Goal: Task Accomplishment & Management: Manage account settings

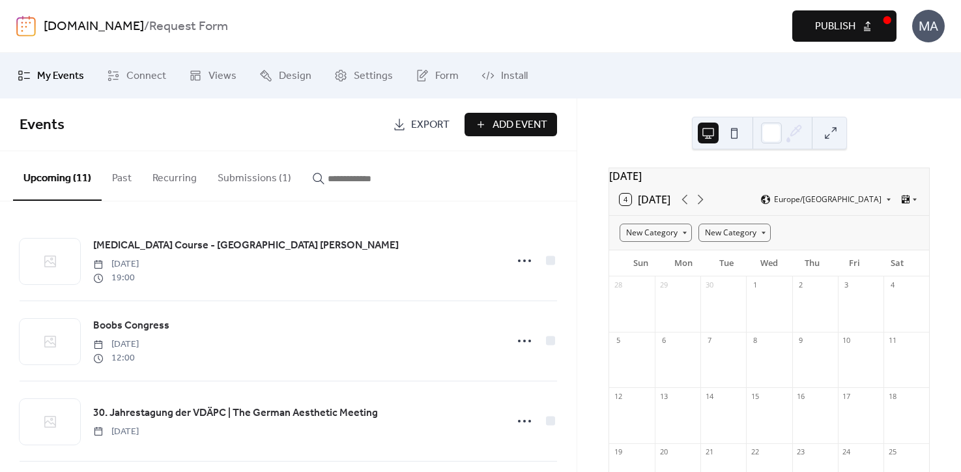
scroll to position [67, 0]
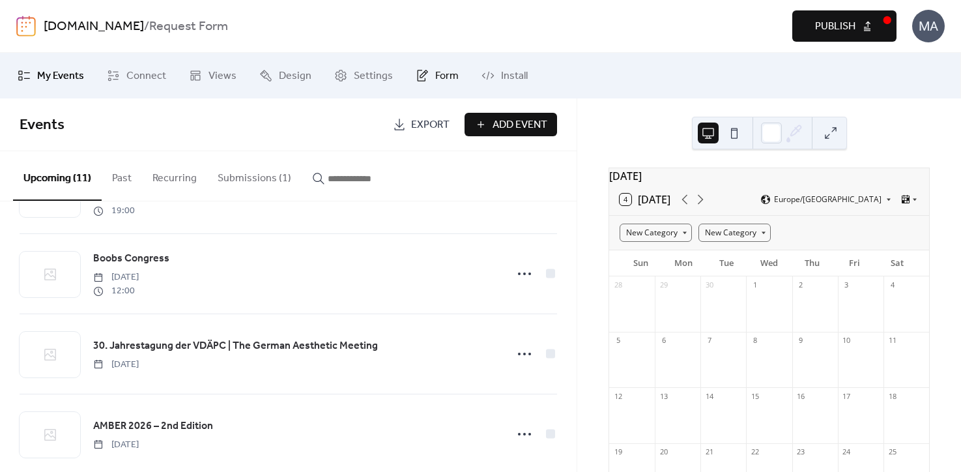
click at [424, 79] on link "Form" at bounding box center [437, 75] width 63 height 35
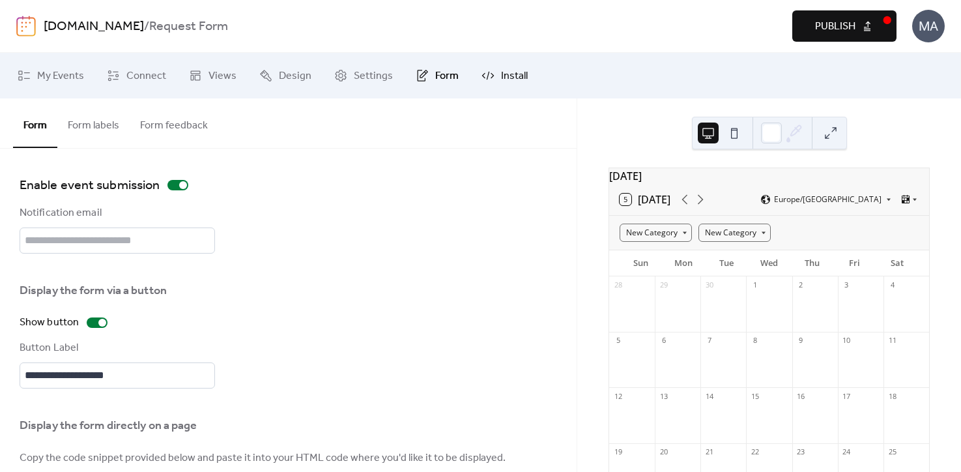
click at [501, 77] on span "Install" at bounding box center [514, 76] width 27 height 16
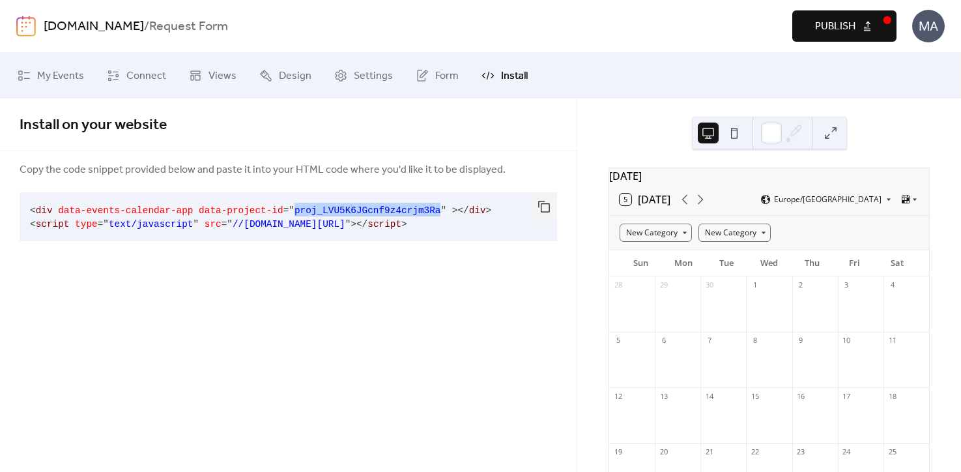
drag, startPoint x: 439, startPoint y: 208, endPoint x: 294, endPoint y: 206, distance: 144.6
click at [294, 206] on span "proj_LVU5K6JGcnf9z4crjm3Ra" at bounding box center [367, 210] width 147 height 10
copy code "proj_LVU5K6JGcnf9z4crjm3Ra"
click at [550, 135] on span "Install on your website" at bounding box center [288, 125] width 537 height 26
click at [435, 76] on span "Form" at bounding box center [446, 76] width 23 height 16
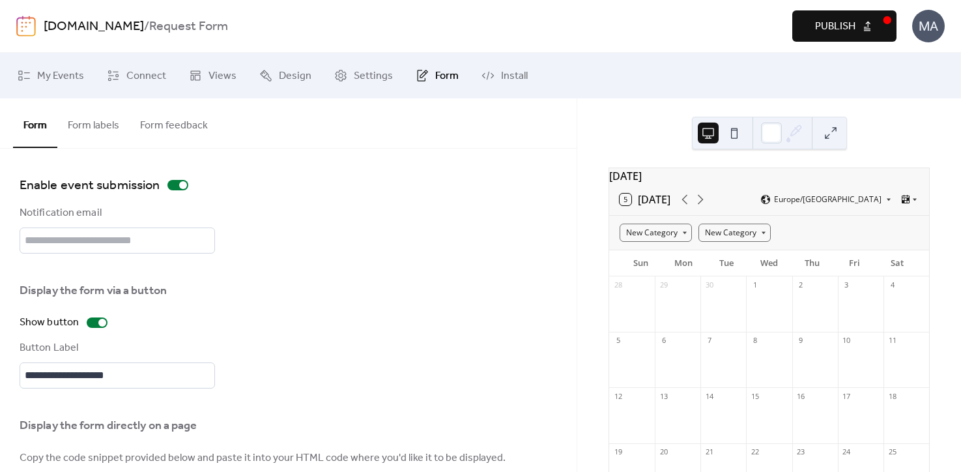
click at [104, 126] on button "Form labels" at bounding box center [93, 122] width 72 height 48
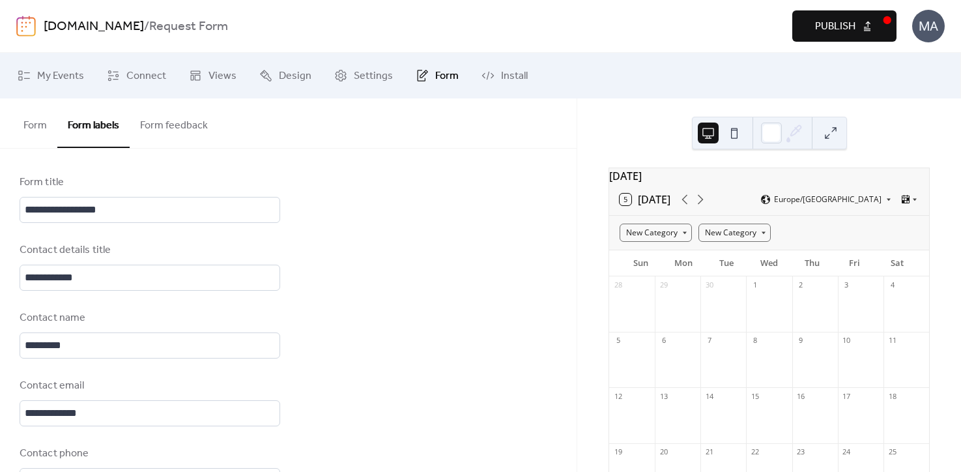
click at [164, 126] on button "Form feedback" at bounding box center [174, 122] width 89 height 48
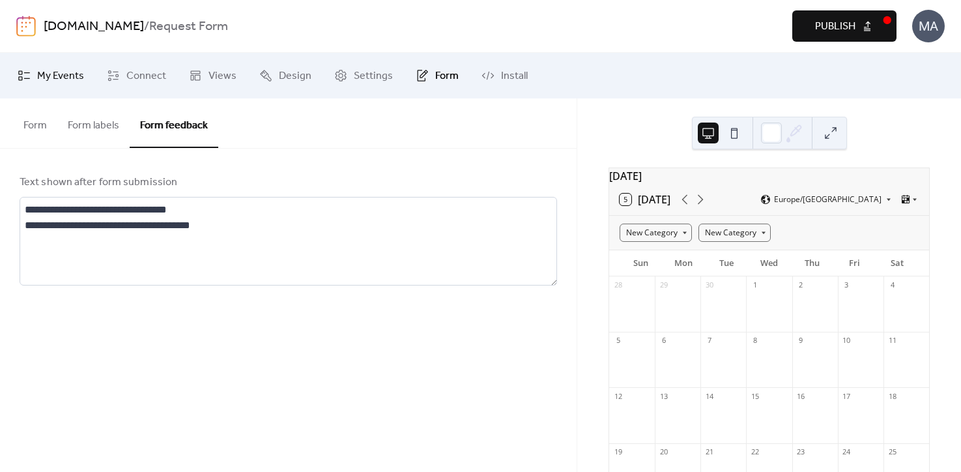
click at [44, 79] on span "My Events" at bounding box center [60, 76] width 47 height 16
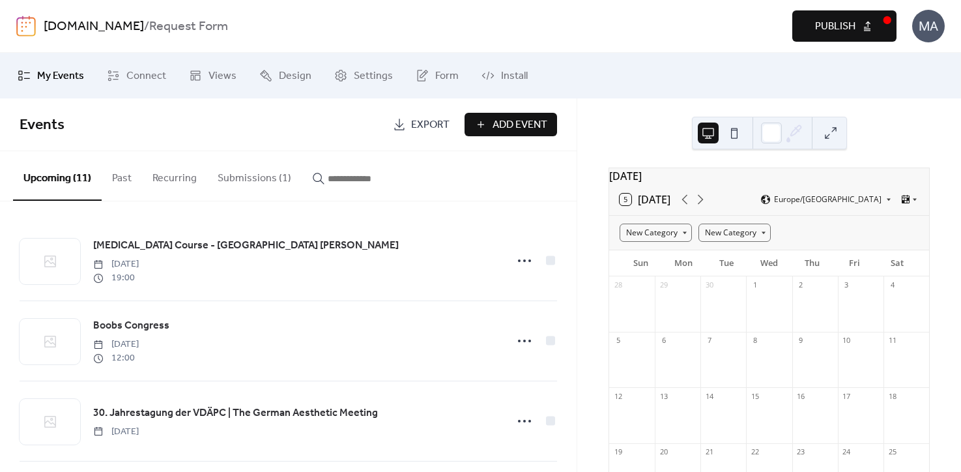
click at [260, 180] on button "Submissions (1)" at bounding box center [254, 175] width 94 height 48
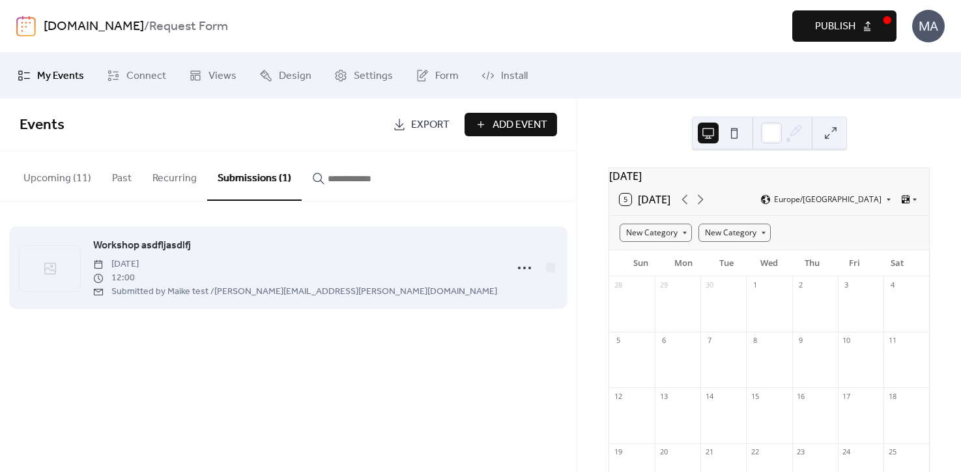
click at [230, 279] on span "12:00" at bounding box center [295, 278] width 404 height 14
click at [141, 247] on span "Workshop asdfljasdlfj" at bounding box center [142, 246] width 98 height 16
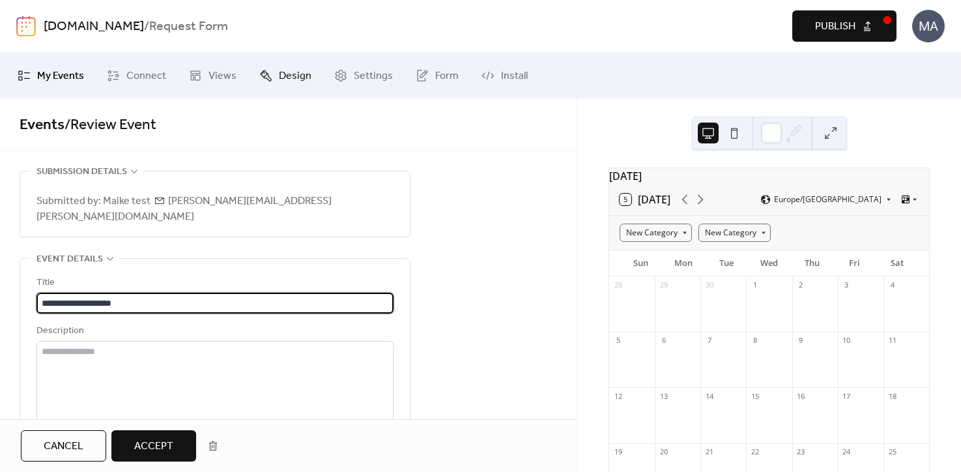
click at [284, 83] on span "Design" at bounding box center [295, 76] width 33 height 16
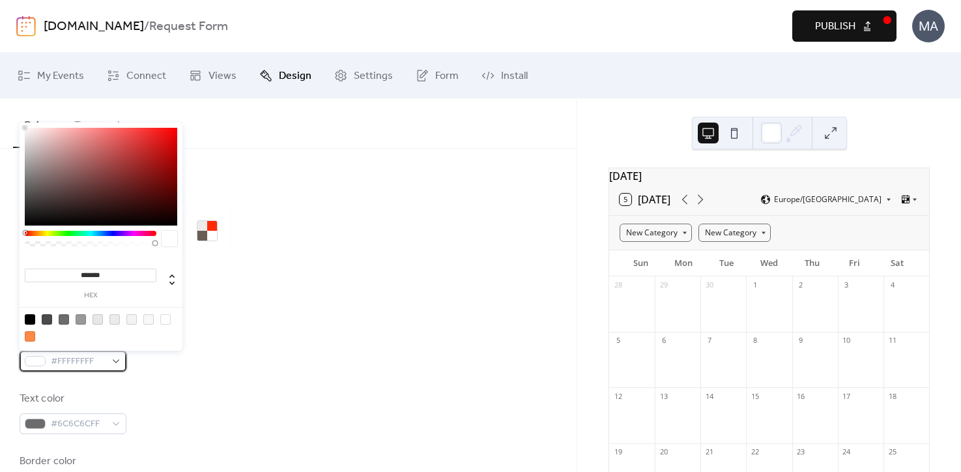
click at [81, 363] on span "#FFFFFFFF" at bounding box center [78, 362] width 55 height 16
click at [94, 275] on input "*******" at bounding box center [91, 275] width 132 height 14
drag, startPoint x: 82, startPoint y: 274, endPoint x: 131, endPoint y: 274, distance: 48.8
click at [131, 274] on input "*******" at bounding box center [91, 275] width 132 height 14
paste input "******"
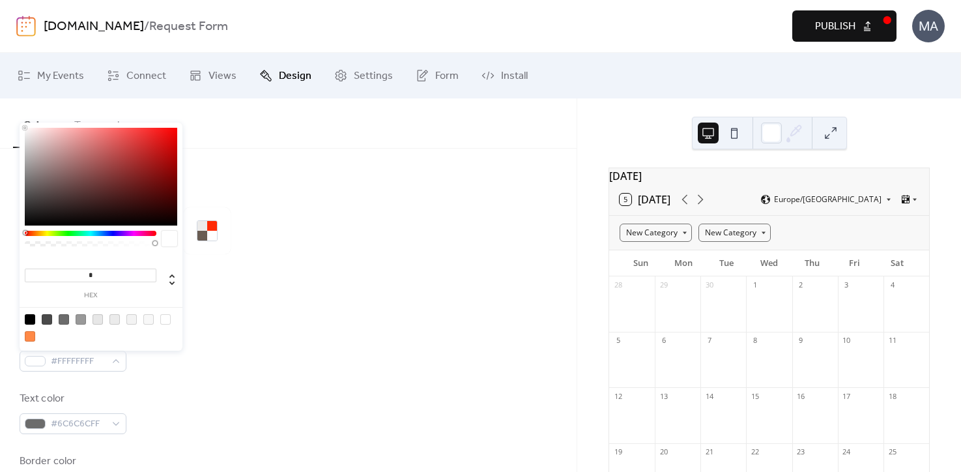
type input "*******"
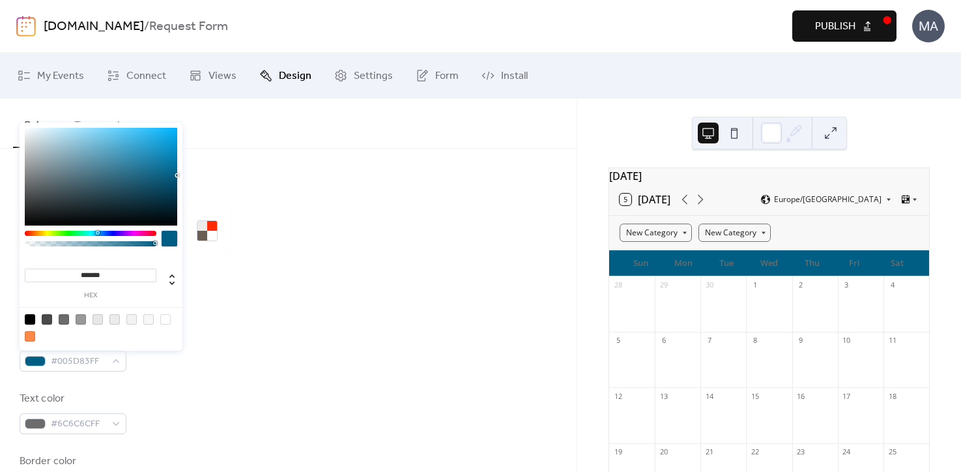
click at [260, 324] on div at bounding box center [288, 323] width 537 height 10
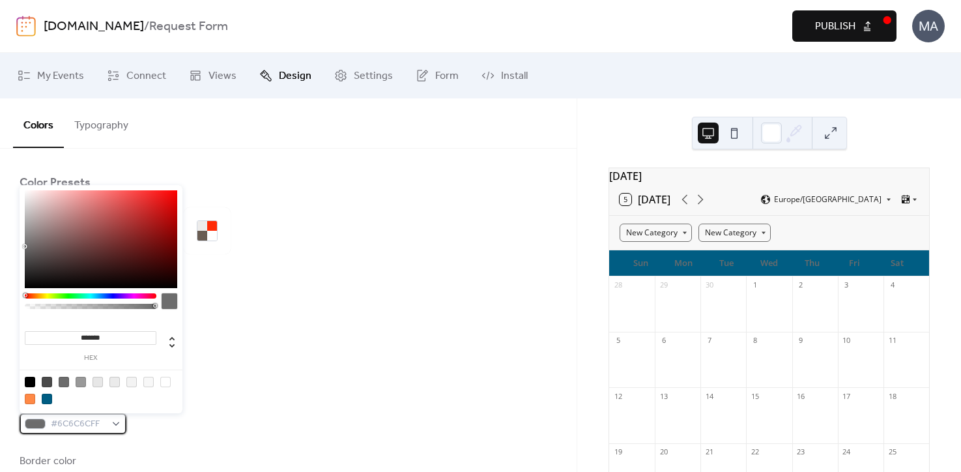
click at [95, 427] on span "#6C6C6CFF" at bounding box center [78, 424] width 55 height 16
click at [29, 399] on div at bounding box center [30, 398] width 10 height 10
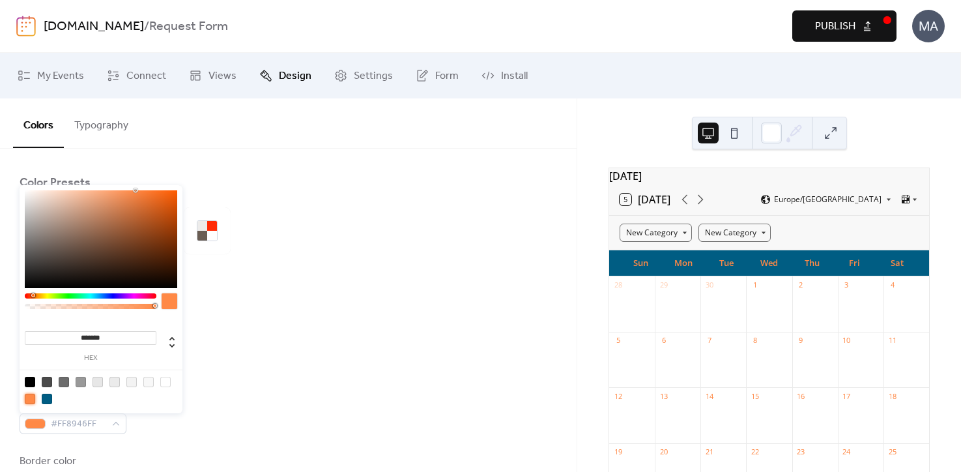
click at [146, 382] on div at bounding box center [148, 381] width 10 height 10
click at [66, 381] on div at bounding box center [64, 381] width 10 height 10
type input "*******"
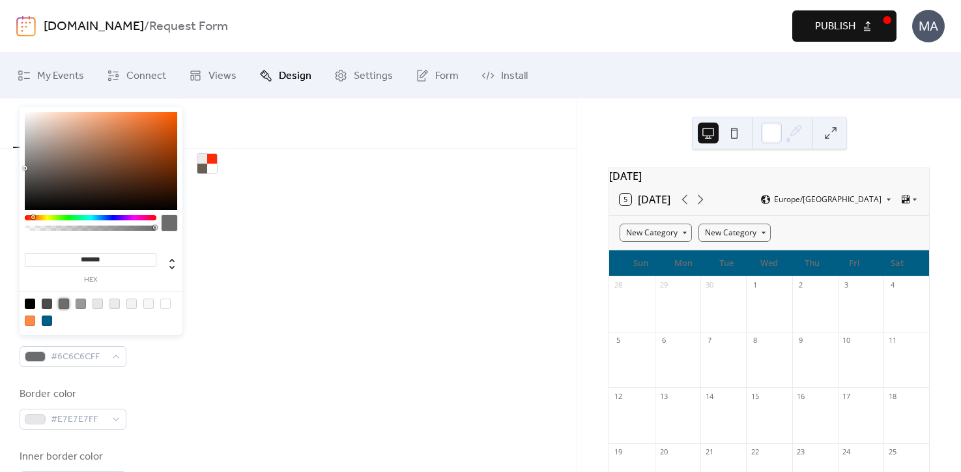
scroll to position [78, 0]
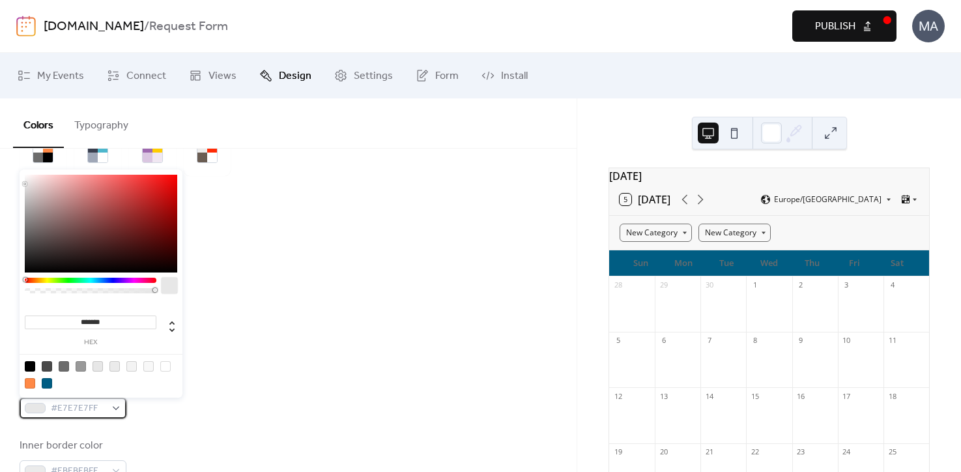
click at [112, 408] on div "#E7E7E7FF" at bounding box center [73, 407] width 107 height 21
click at [115, 406] on div "#E7E7E7FF" at bounding box center [73, 407] width 107 height 21
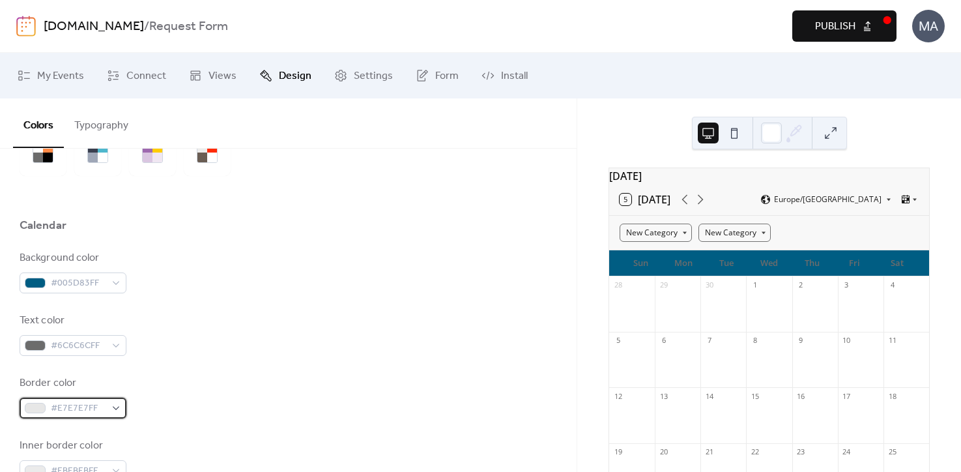
click at [111, 406] on div "#E7E7E7FF" at bounding box center [73, 407] width 107 height 21
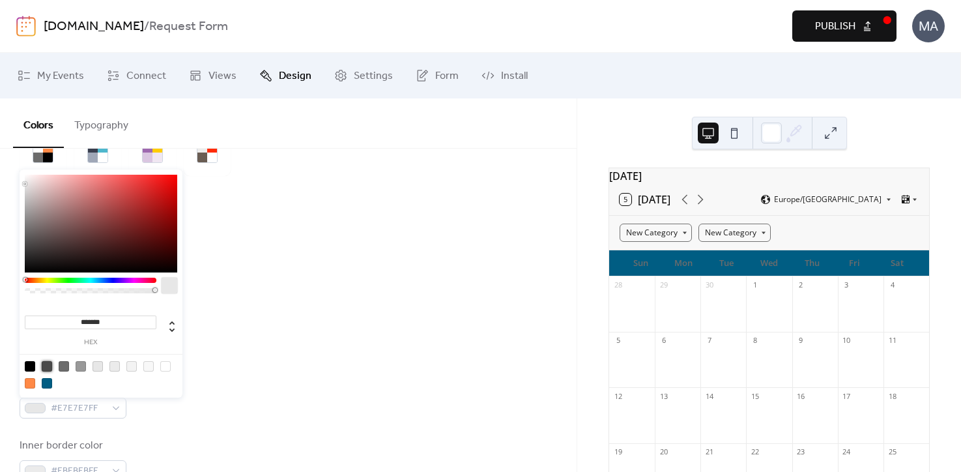
click at [48, 363] on div at bounding box center [47, 366] width 10 height 10
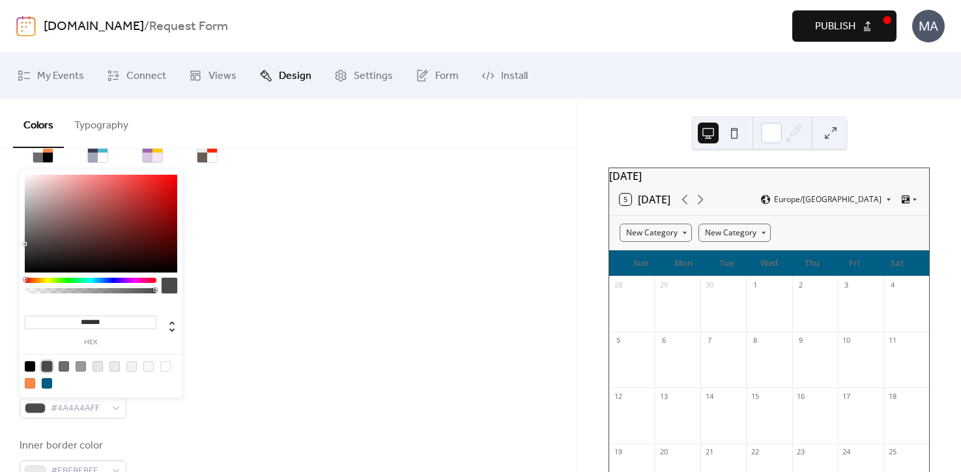
click at [48, 382] on div at bounding box center [47, 383] width 10 height 10
type input "*******"
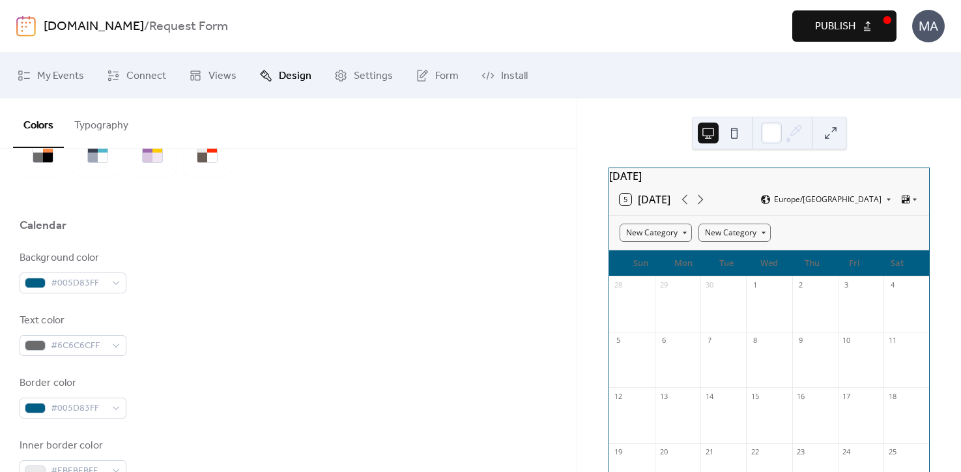
click at [259, 354] on div "Text color #6C6C6CFF" at bounding box center [288, 334] width 537 height 43
click at [109, 281] on div "#005D83FF" at bounding box center [73, 282] width 107 height 21
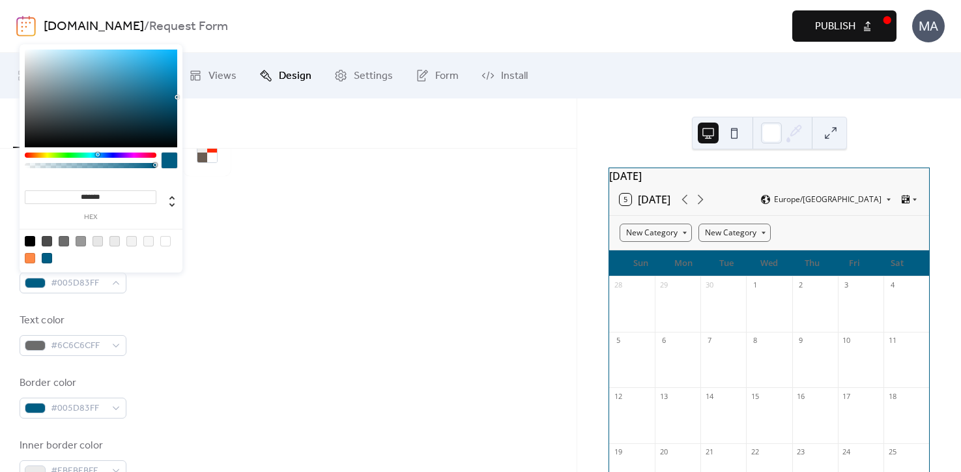
click at [165, 244] on div at bounding box center [165, 241] width 10 height 10
type input "*******"
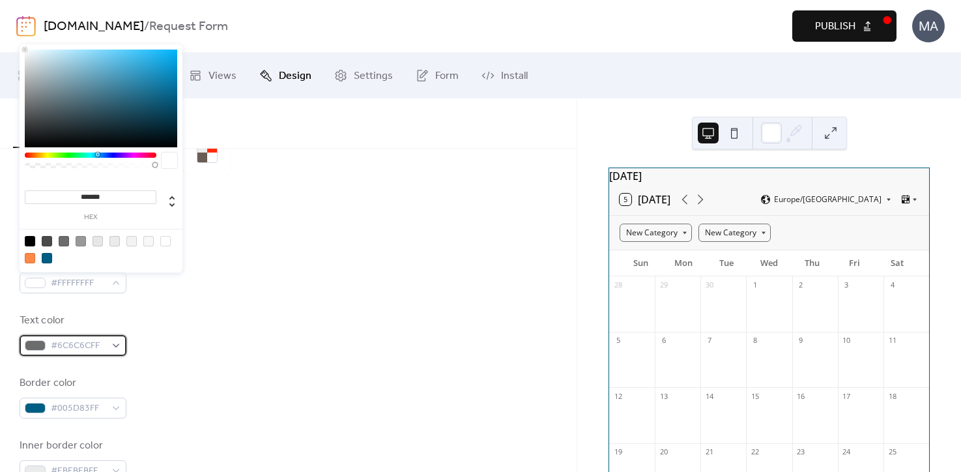
click at [97, 346] on span "#6C6C6CFF" at bounding box center [78, 346] width 55 height 16
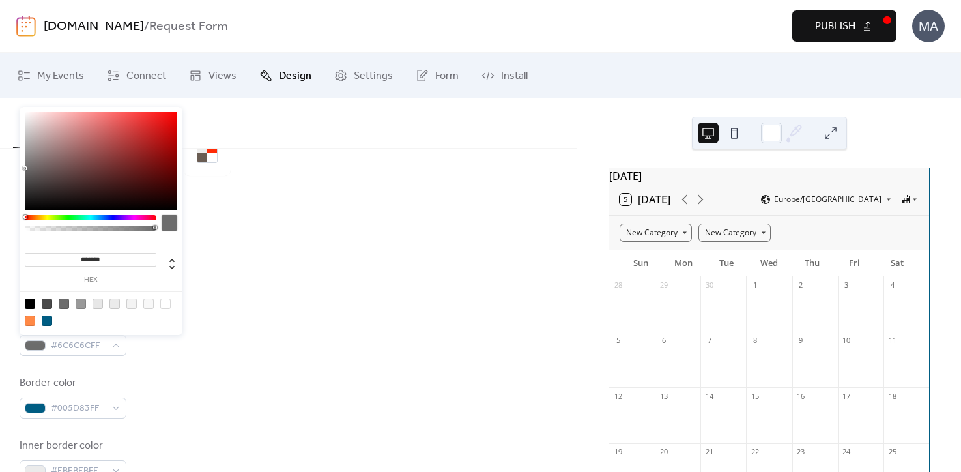
click at [49, 322] on div at bounding box center [47, 320] width 10 height 10
type input "*******"
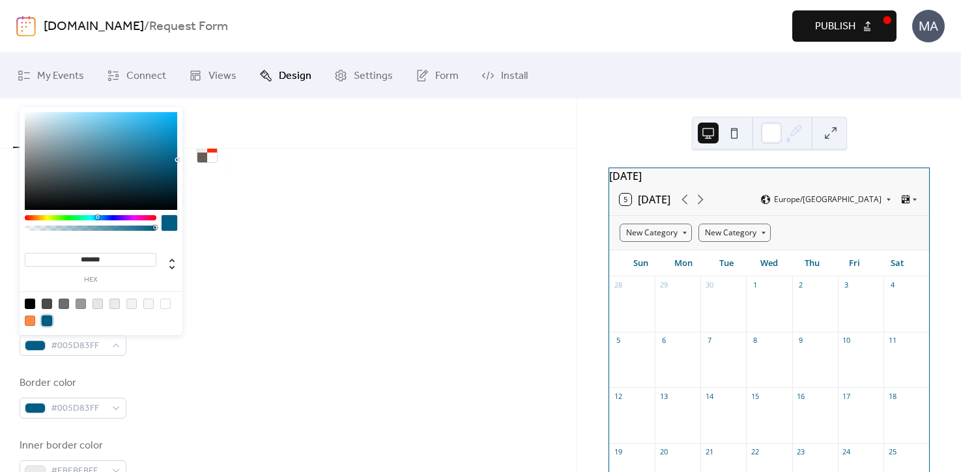
click at [221, 338] on div "Text color #005D83FF" at bounding box center [288, 334] width 537 height 43
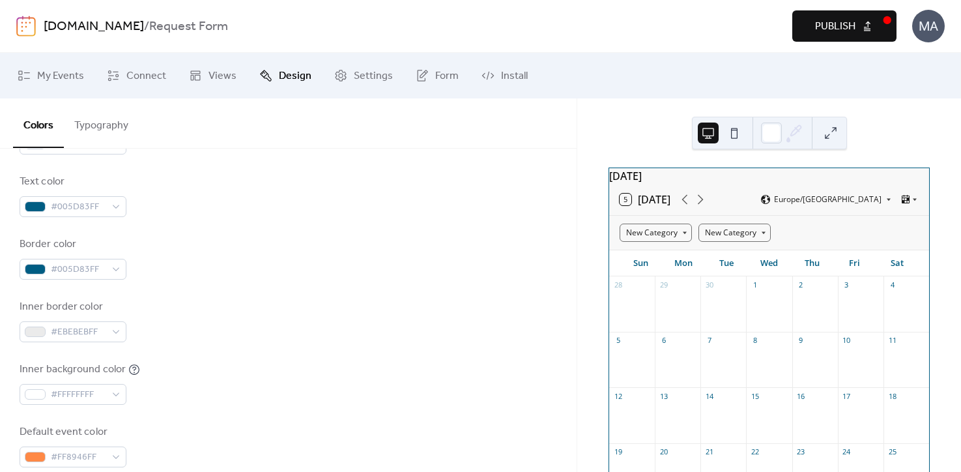
scroll to position [242, 0]
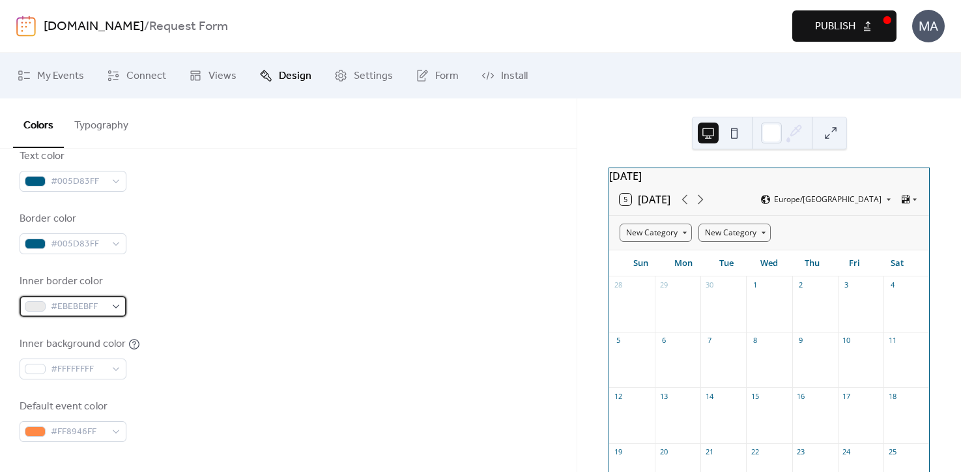
click at [113, 307] on div "#EBEBEBFF" at bounding box center [73, 306] width 107 height 21
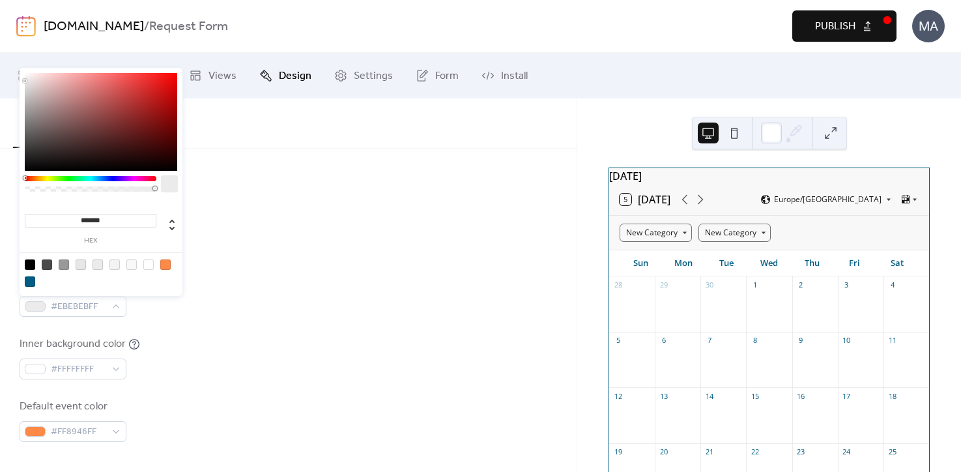
click at [170, 264] on div at bounding box center [165, 264] width 10 height 10
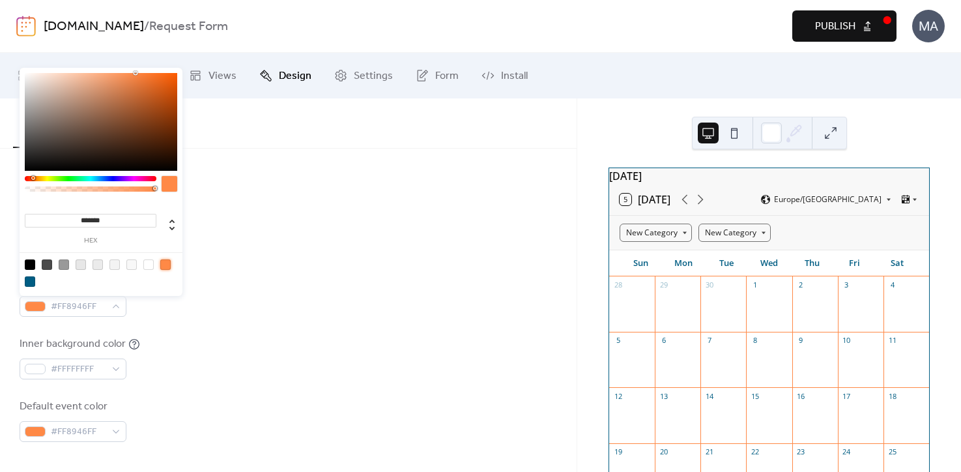
click at [31, 283] on div at bounding box center [30, 281] width 10 height 10
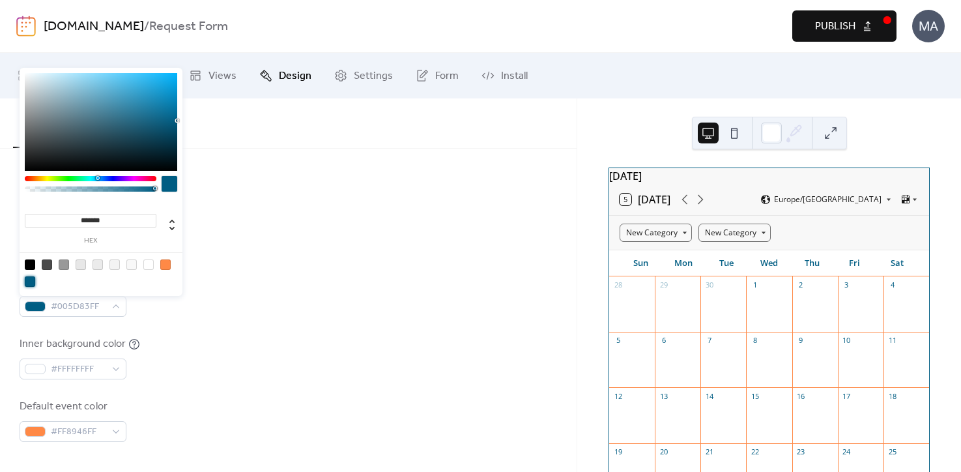
type input "*******"
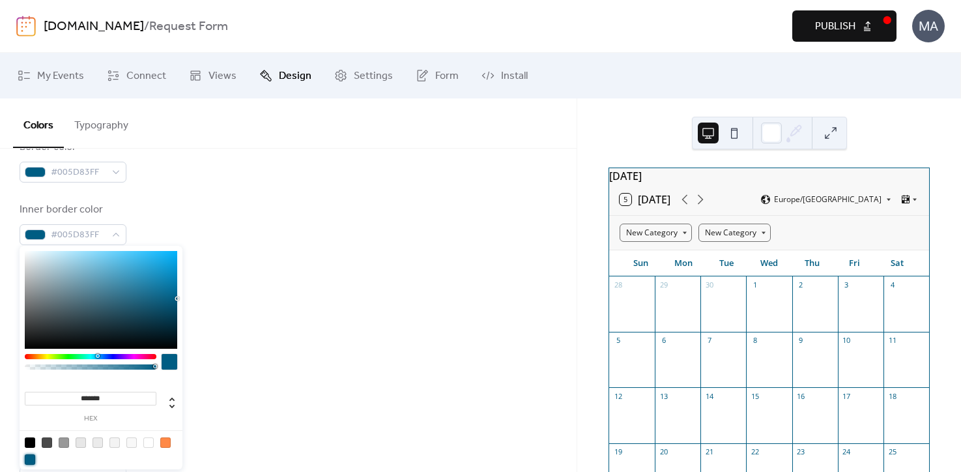
scroll to position [316, 0]
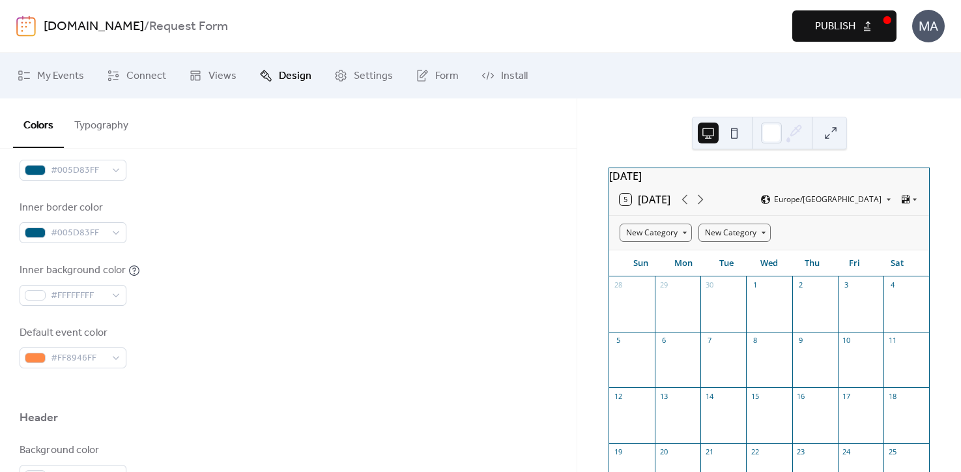
click at [243, 353] on div "Default event color #FF8946FF" at bounding box center [288, 346] width 537 height 43
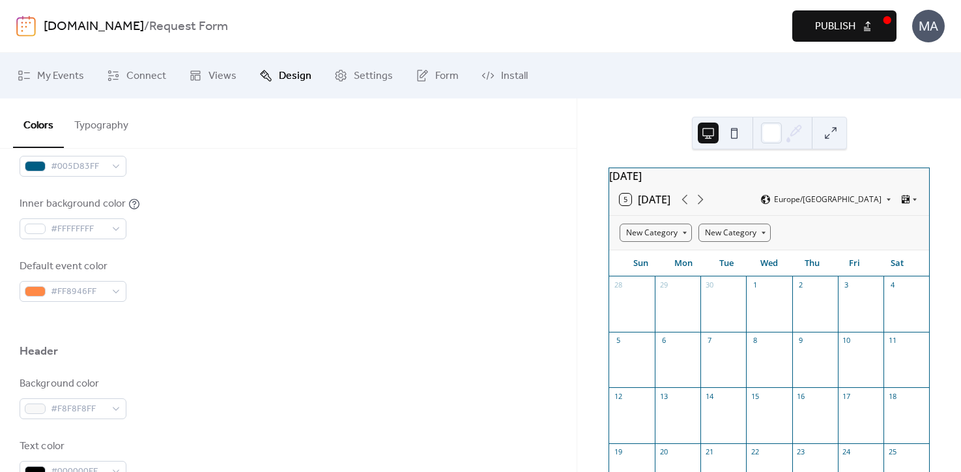
scroll to position [385, 0]
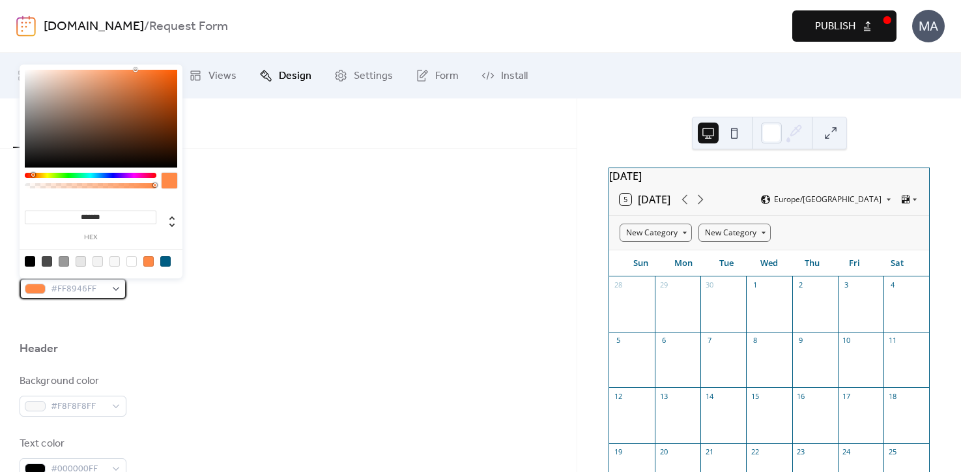
click at [106, 289] on div "#FF8946FF" at bounding box center [73, 288] width 107 height 21
click at [166, 264] on div at bounding box center [165, 261] width 10 height 10
type input "*******"
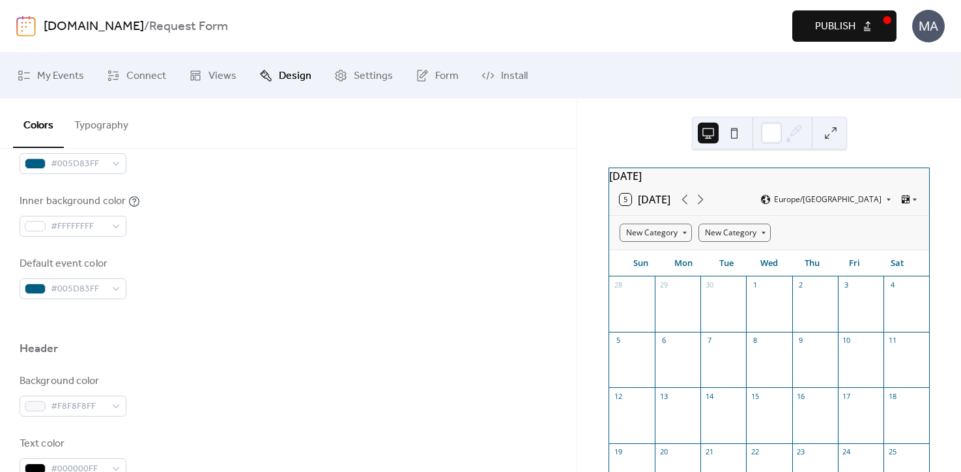
click at [219, 279] on div "Default event color #005D83FF" at bounding box center [288, 277] width 537 height 43
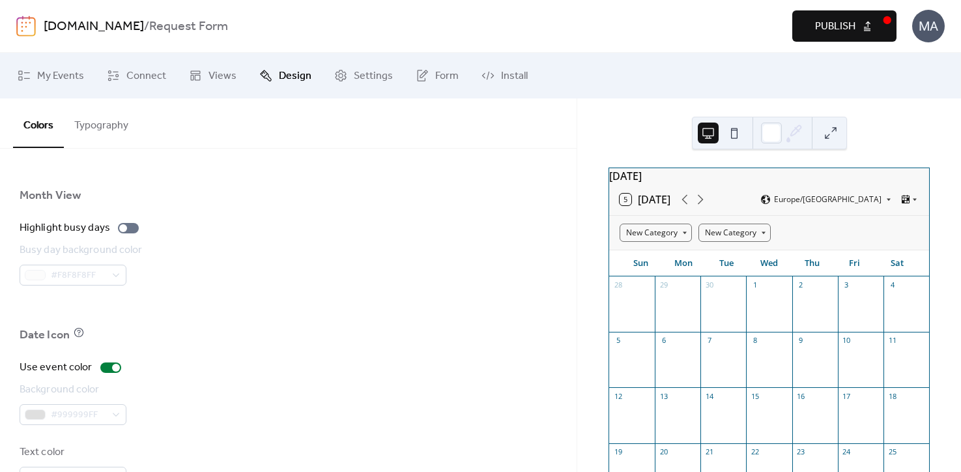
scroll to position [931, 0]
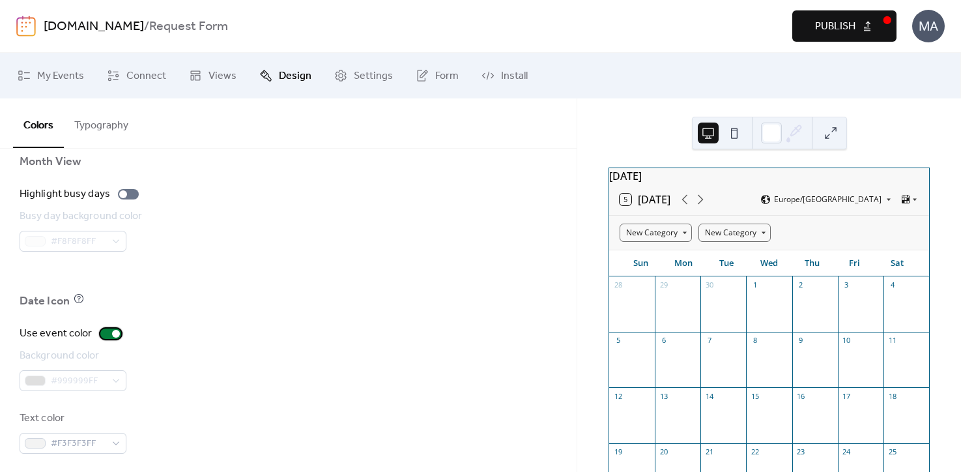
click at [102, 334] on div at bounding box center [110, 333] width 21 height 10
click at [115, 334] on div at bounding box center [110, 333] width 21 height 10
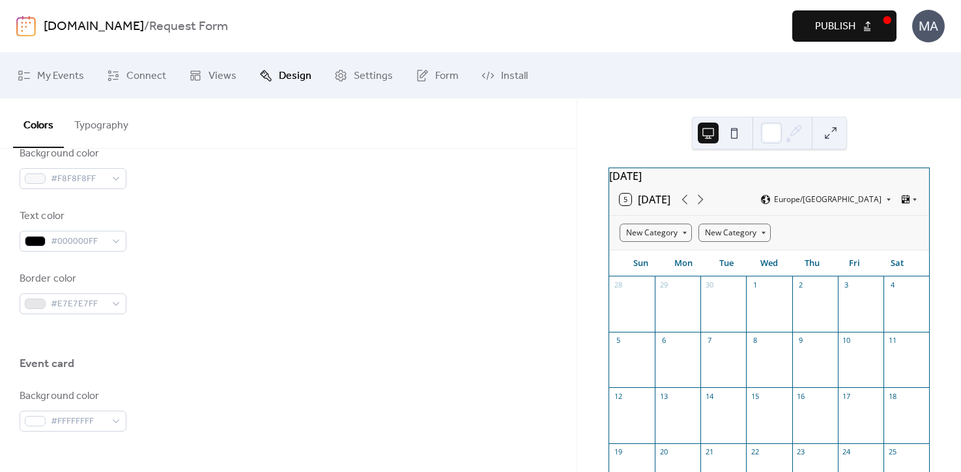
scroll to position [599, 0]
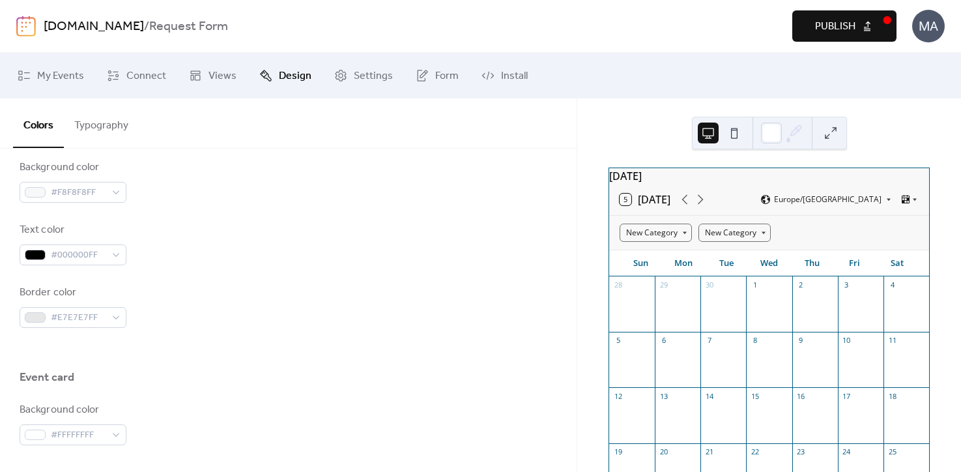
click at [118, 124] on button "Typography" at bounding box center [101, 122] width 75 height 48
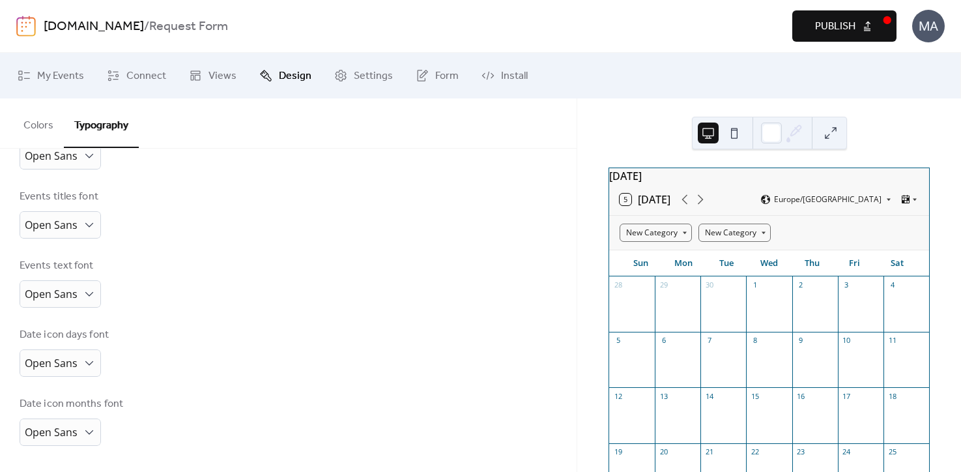
click at [49, 136] on button "Colors" at bounding box center [38, 122] width 51 height 48
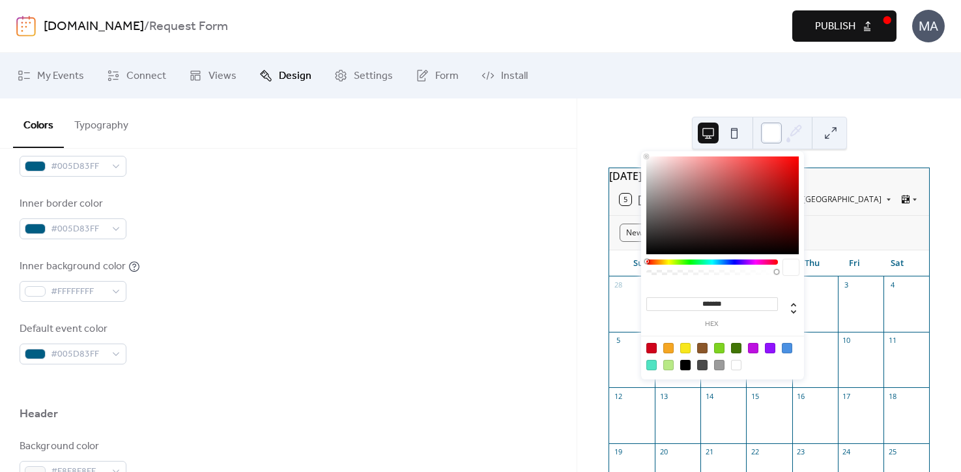
click at [772, 134] on div at bounding box center [771, 132] width 21 height 21
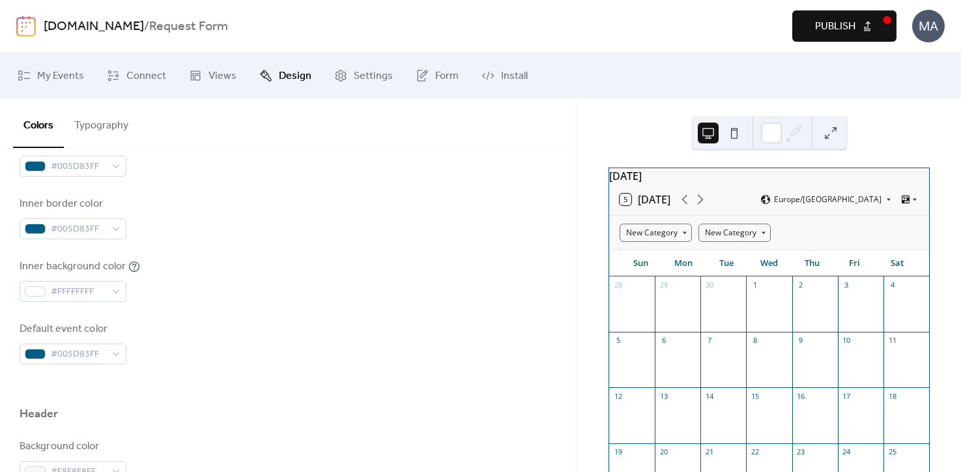
click at [615, 133] on div "[DATE] 5 [DATE] [GEOGRAPHIC_DATA]/[GEOGRAPHIC_DATA] New Category New Category S…" at bounding box center [769, 284] width 384 height 373
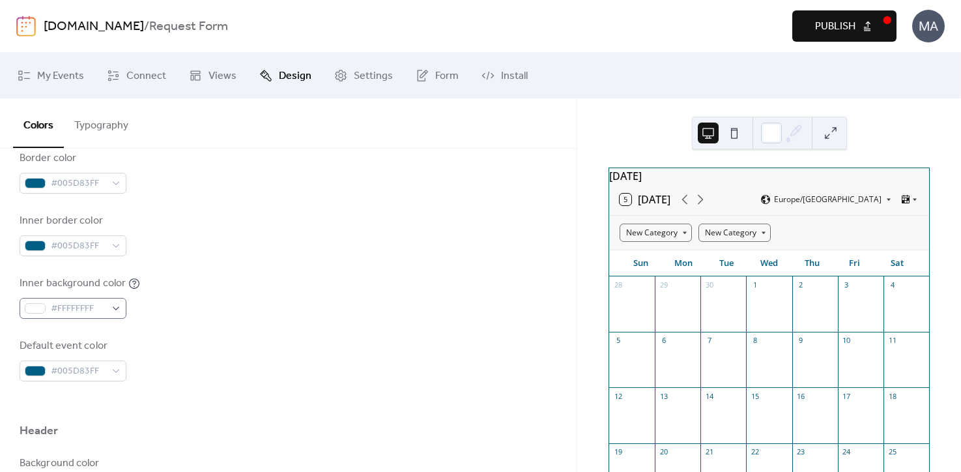
scroll to position [305, 0]
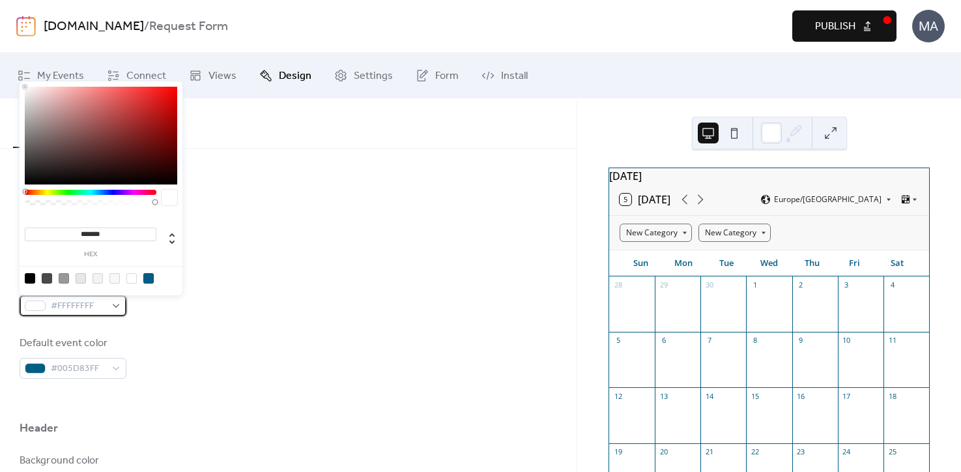
click at [117, 306] on div "#FFFFFFFF" at bounding box center [73, 305] width 107 height 21
click at [27, 280] on div at bounding box center [30, 278] width 10 height 10
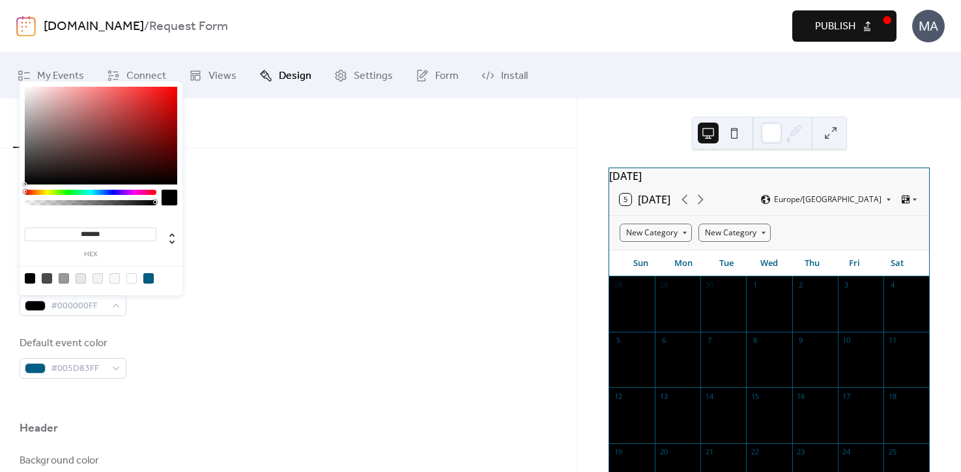
click at [131, 279] on div at bounding box center [131, 278] width 10 height 10
type input "*******"
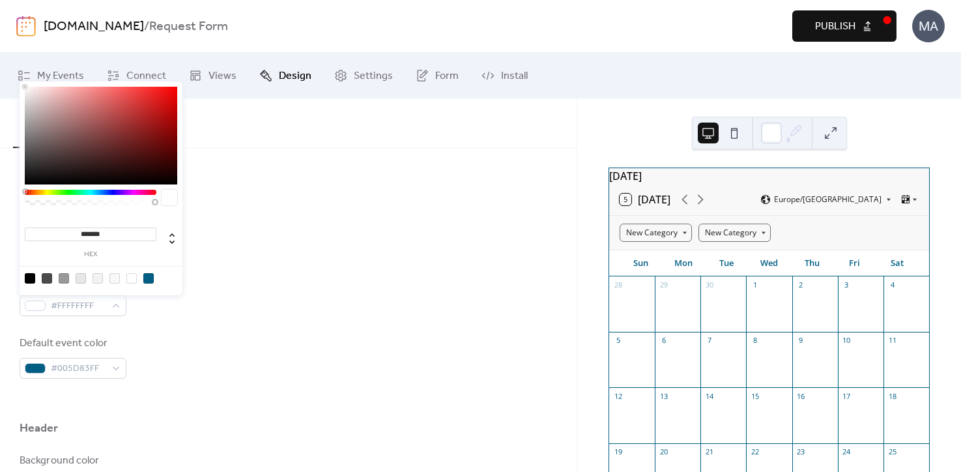
click at [166, 324] on div "Background color #FFFFFFFF Text color #005D83FF Border color #005D83FF Inner bo…" at bounding box center [288, 201] width 537 height 356
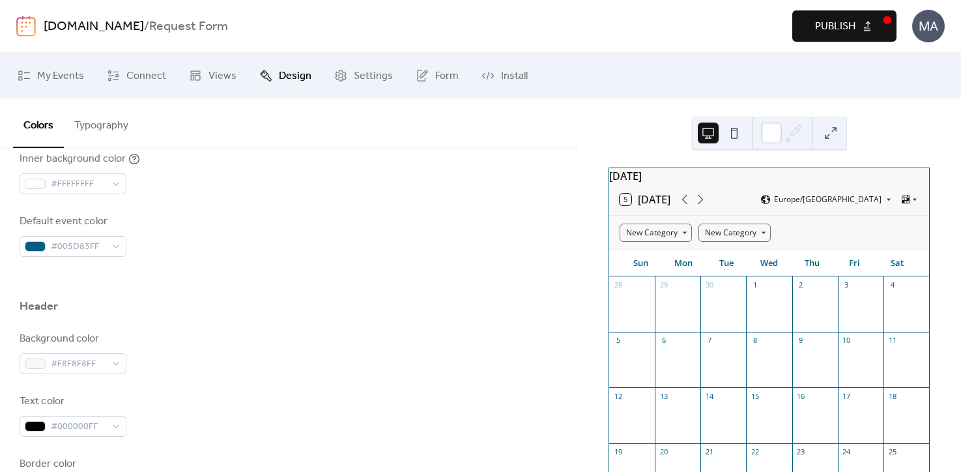
scroll to position [438, 0]
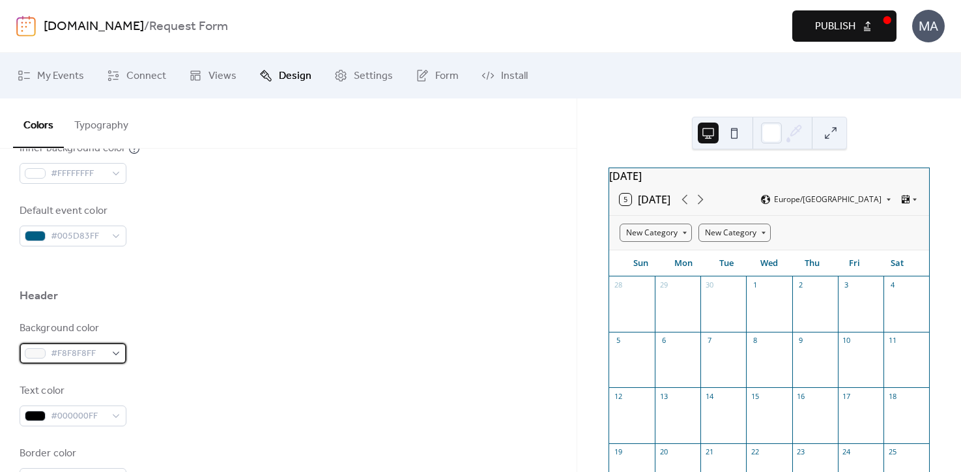
click at [117, 350] on div "#F8F8F8FF" at bounding box center [73, 353] width 107 height 21
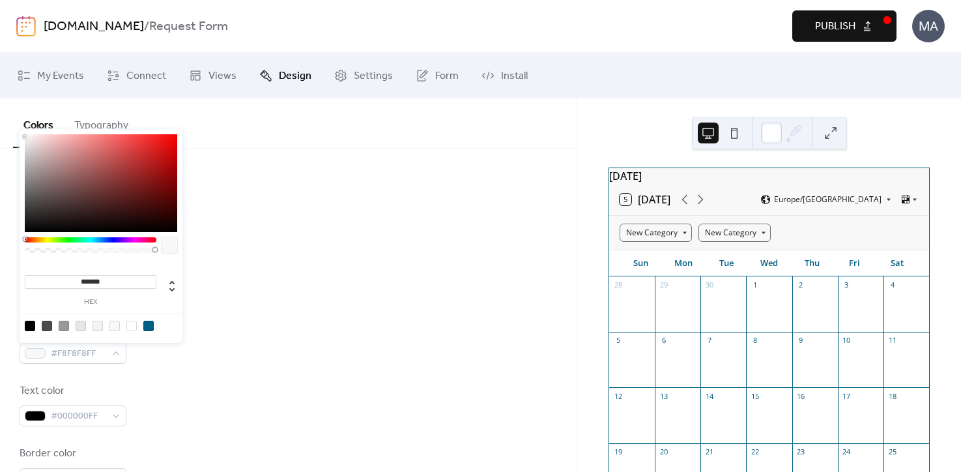
click at [148, 327] on div at bounding box center [148, 325] width 10 height 10
type input "*******"
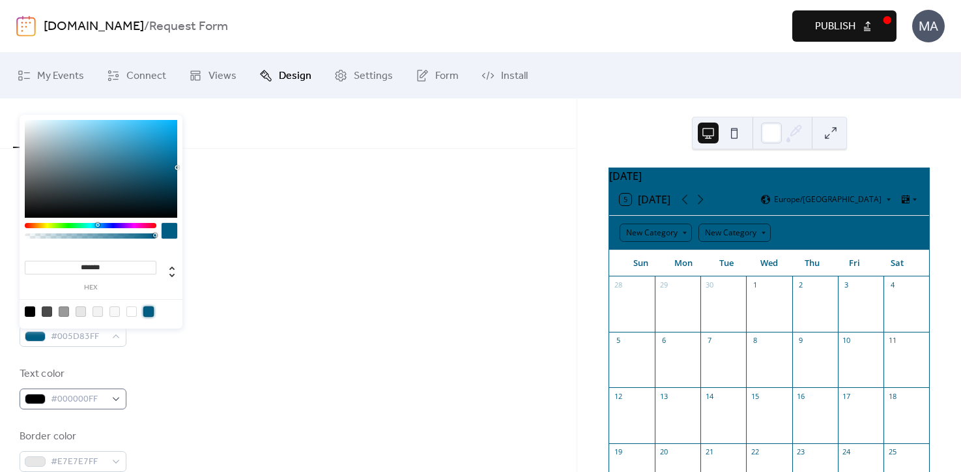
scroll to position [455, 0]
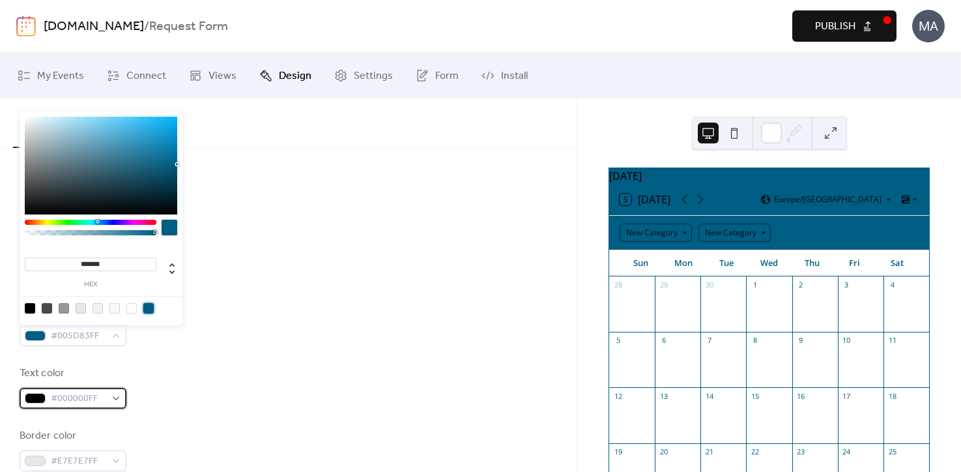
click at [109, 402] on div "#000000FF" at bounding box center [73, 398] width 107 height 21
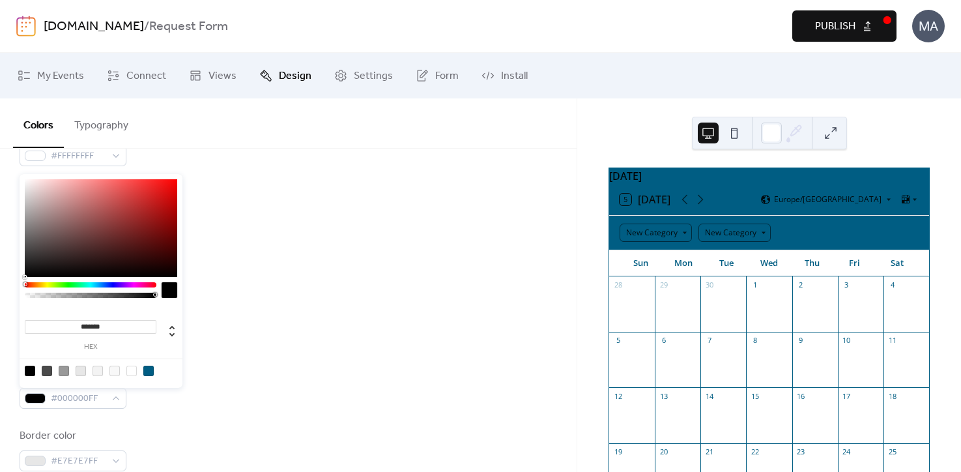
click at [132, 371] on div at bounding box center [131, 370] width 10 height 10
type input "*******"
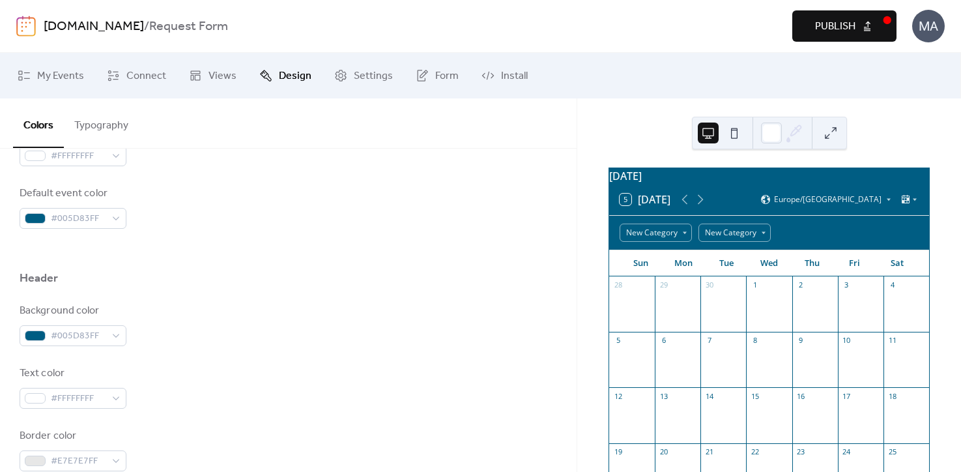
click at [279, 347] on div "Background color #005D83FF Text color #FFFFFFFF Border color #E7E7E7FF" at bounding box center [288, 387] width 537 height 168
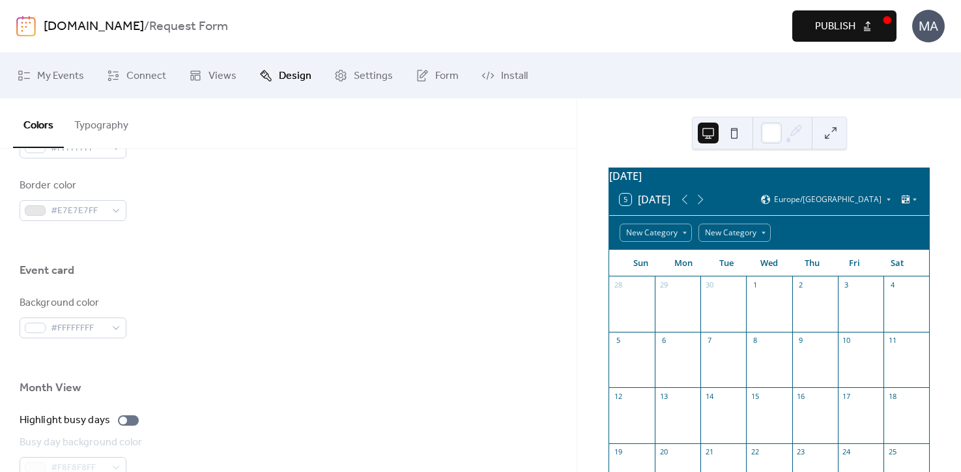
scroll to position [707, 0]
click at [116, 322] on div "#FFFFFFFF" at bounding box center [73, 326] width 107 height 21
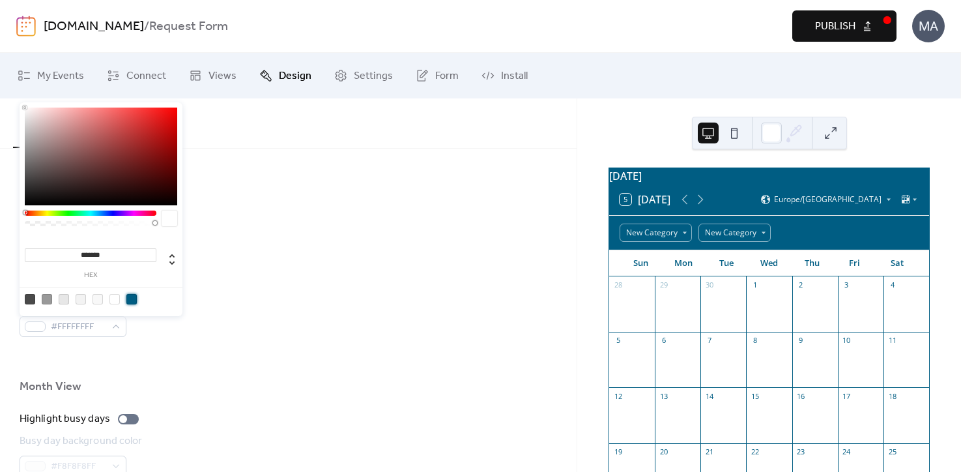
click at [132, 302] on div at bounding box center [131, 299] width 10 height 10
type input "*******"
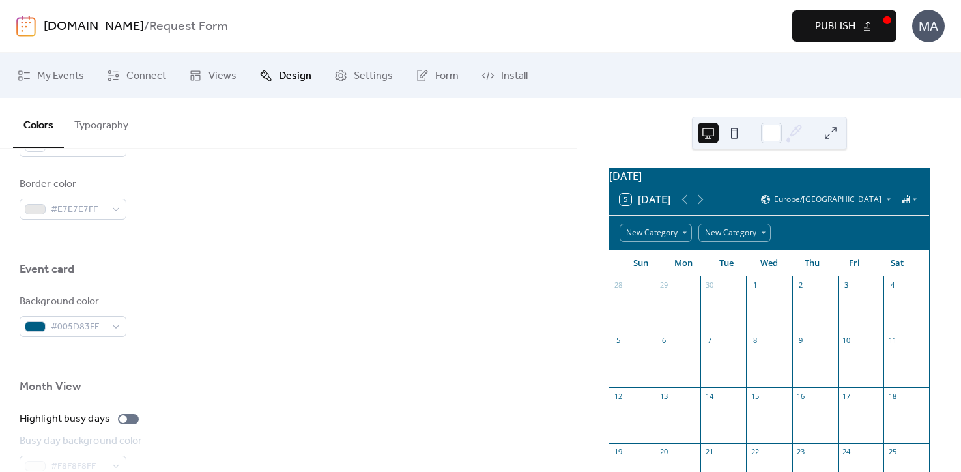
click at [226, 317] on div "Background color #005D83FF" at bounding box center [288, 315] width 537 height 43
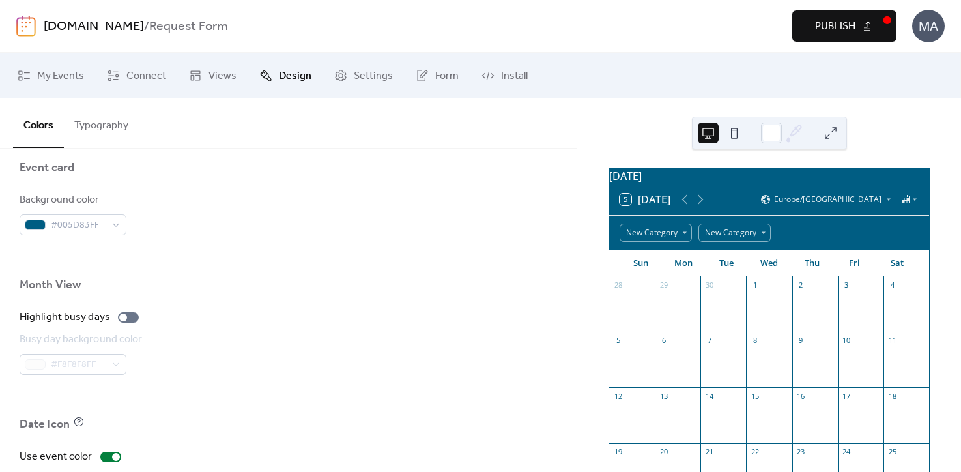
scroll to position [812, 0]
click at [731, 139] on button at bounding box center [734, 132] width 21 height 21
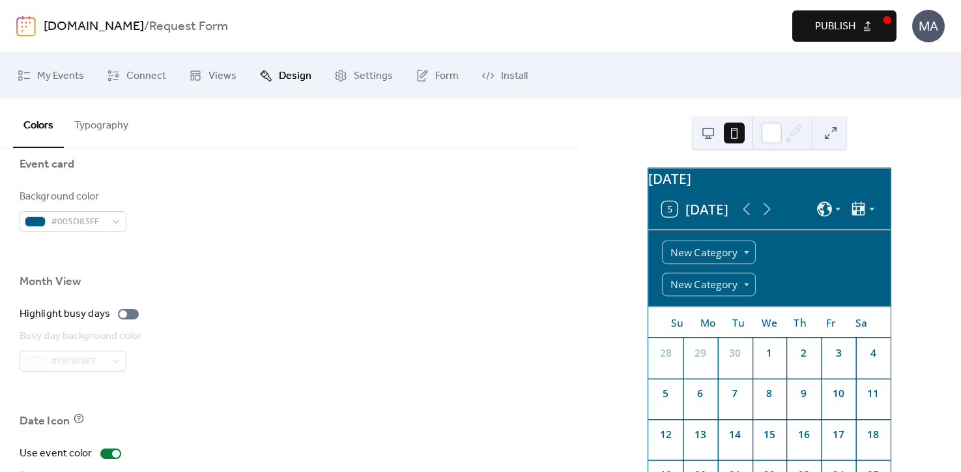
click at [710, 137] on button at bounding box center [708, 132] width 21 height 21
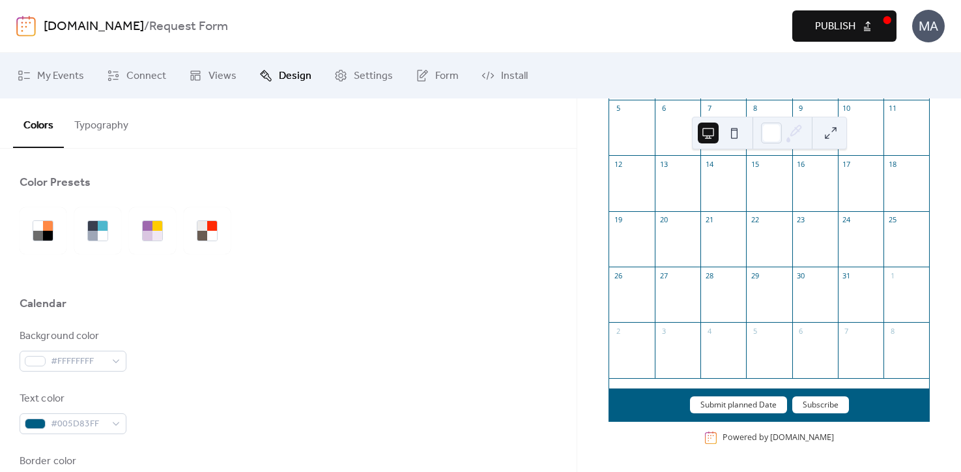
scroll to position [0, 0]
click at [479, 124] on div "Colors Typography" at bounding box center [288, 123] width 576 height 50
click at [723, 60] on ul "My Events Connect Views Design Settings Form Install" at bounding box center [480, 75] width 944 height 35
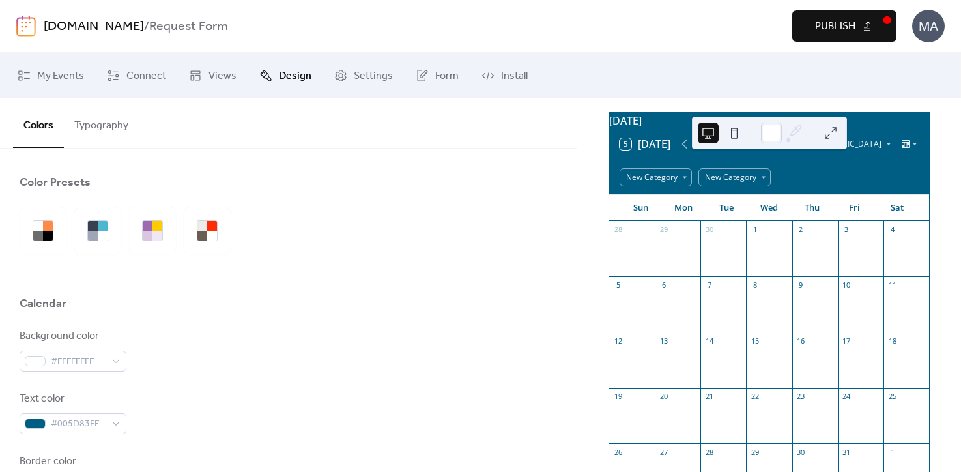
scroll to position [3, 0]
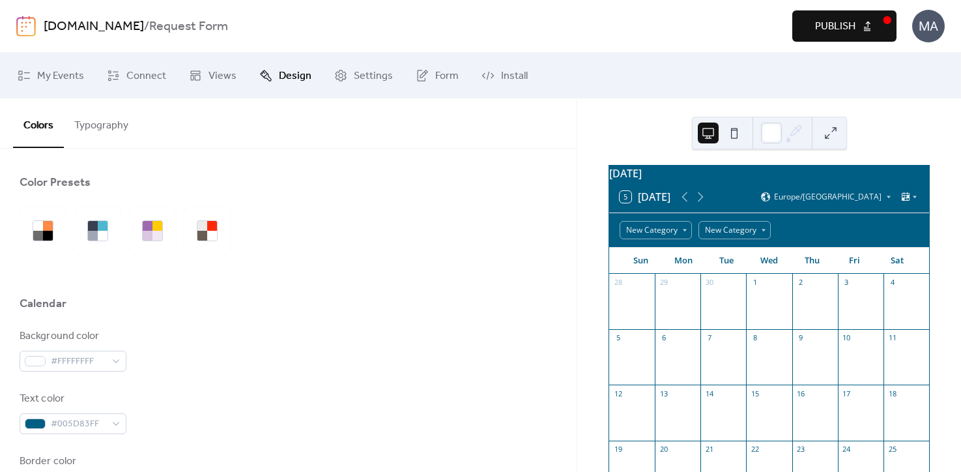
click at [845, 28] on span "Publish" at bounding box center [835, 27] width 40 height 16
